Goal: Task Accomplishment & Management: Manage account settings

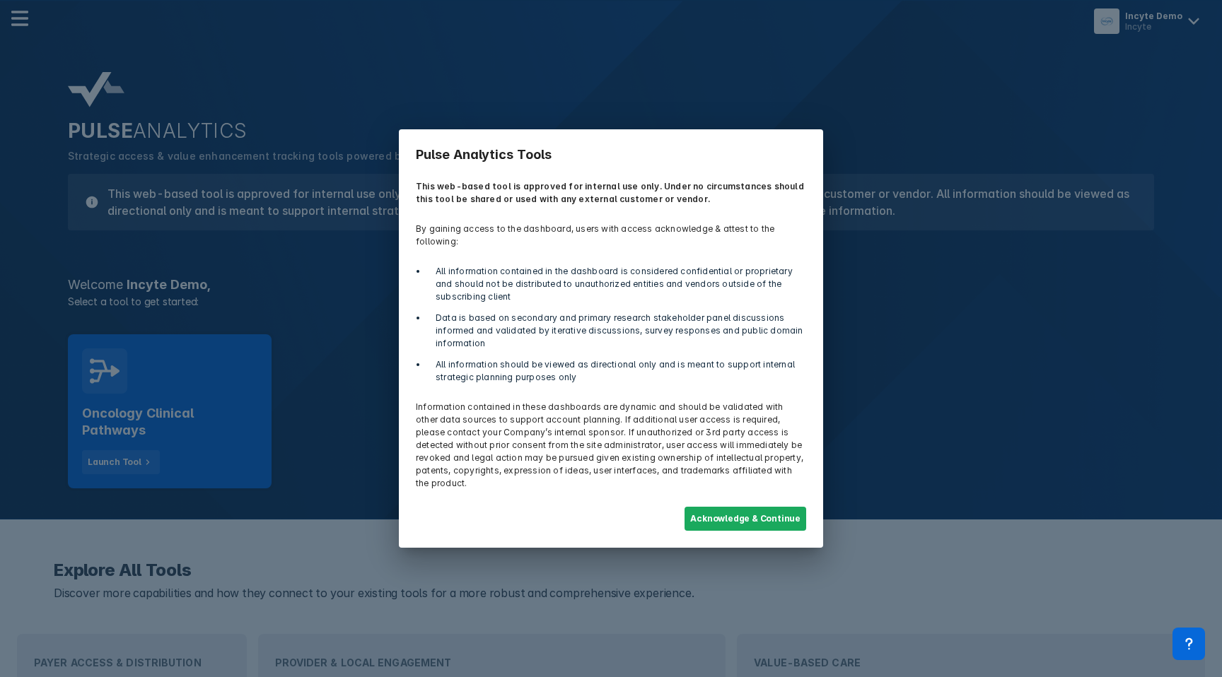
click at [762, 518] on div "Acknowledge & Continue" at bounding box center [610, 518] width 407 height 41
click at [725, 507] on button "Acknowledge & Continue" at bounding box center [745, 519] width 122 height 24
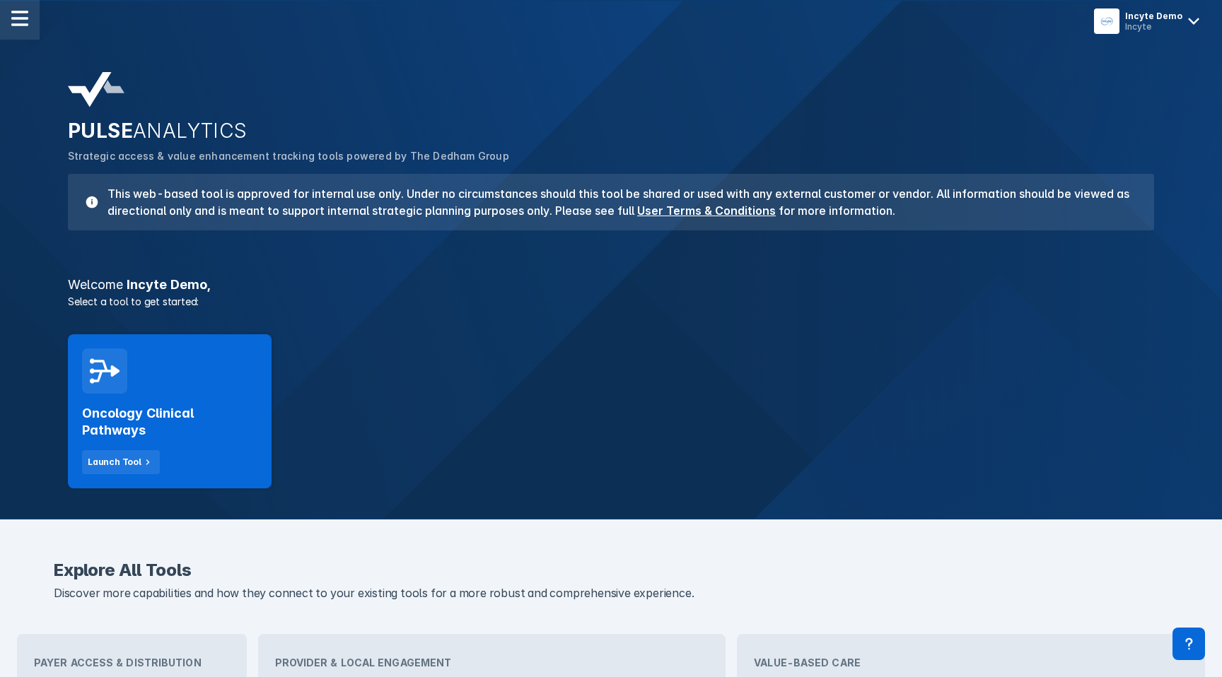
click at [17, 23] on img at bounding box center [19, 18] width 17 height 17
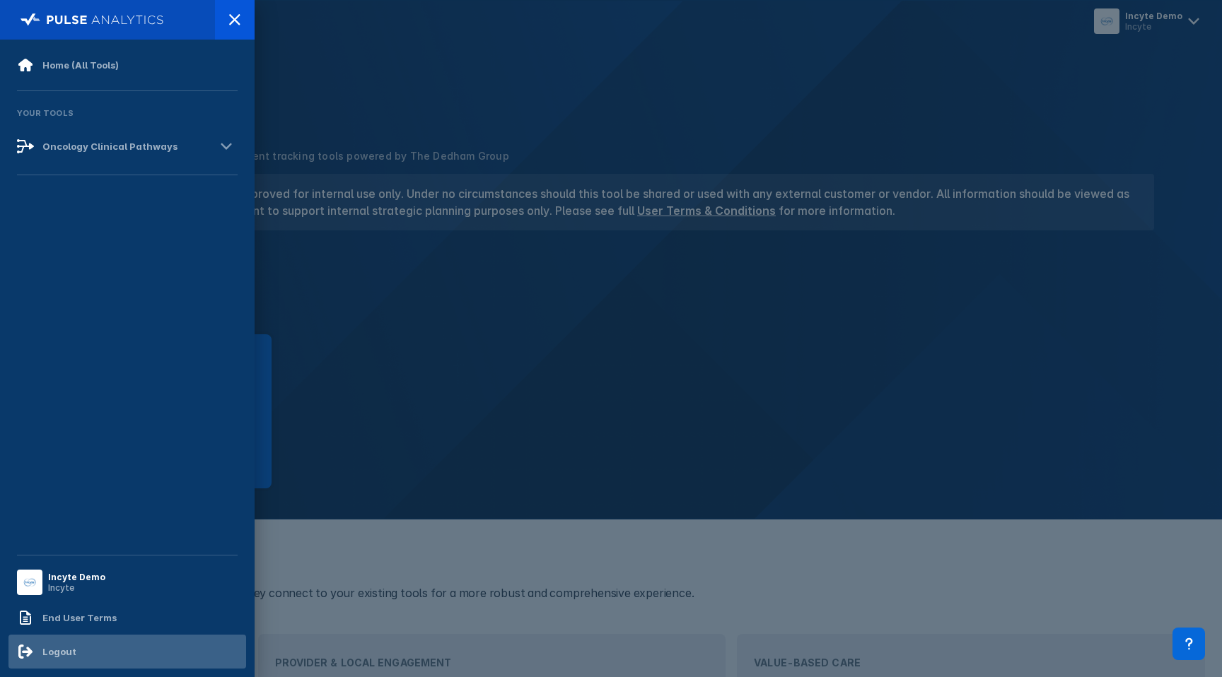
click at [50, 659] on div "Logout" at bounding box center [46, 651] width 59 height 17
